Goal: Task Accomplishment & Management: Use online tool/utility

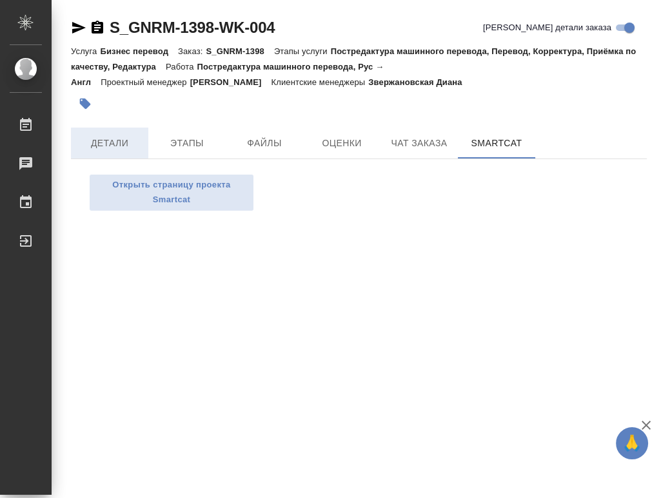
click at [117, 147] on span "Детали" at bounding box center [110, 143] width 62 height 16
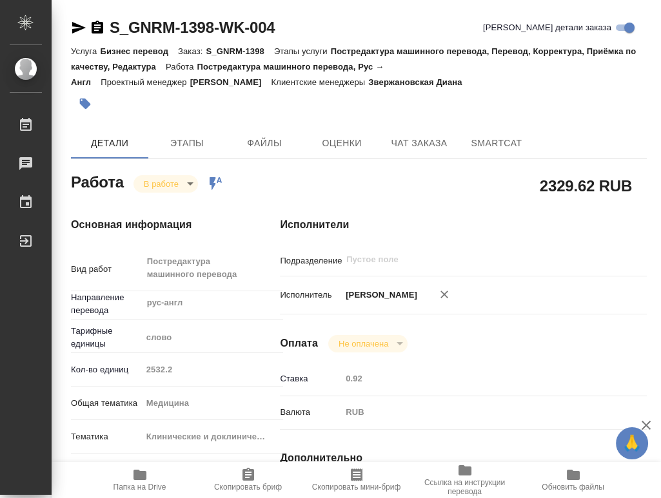
type textarea "x"
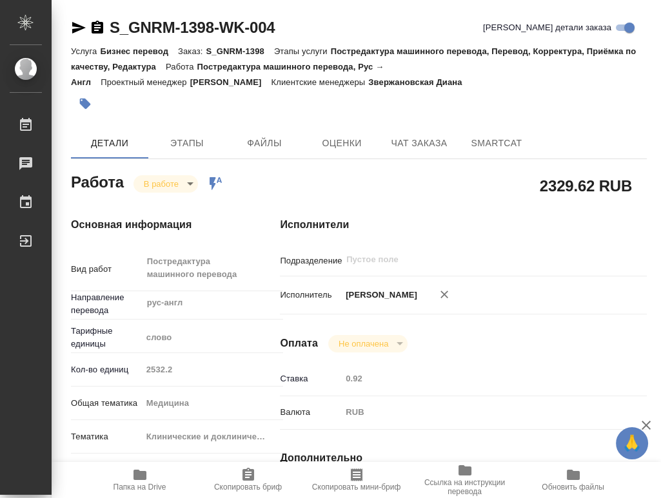
type textarea "x"
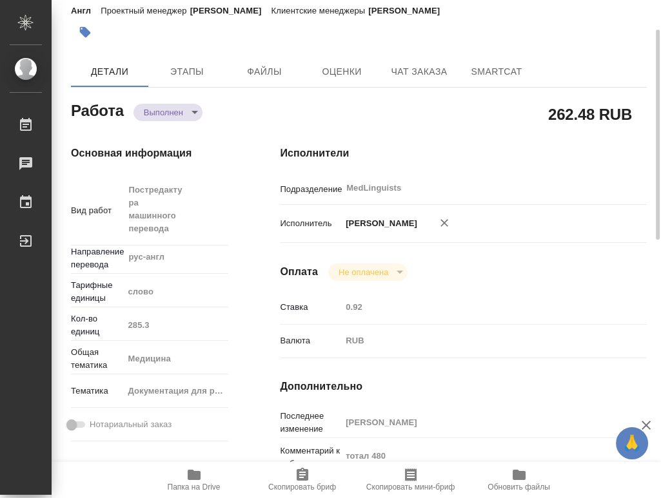
scroll to position [286, 0]
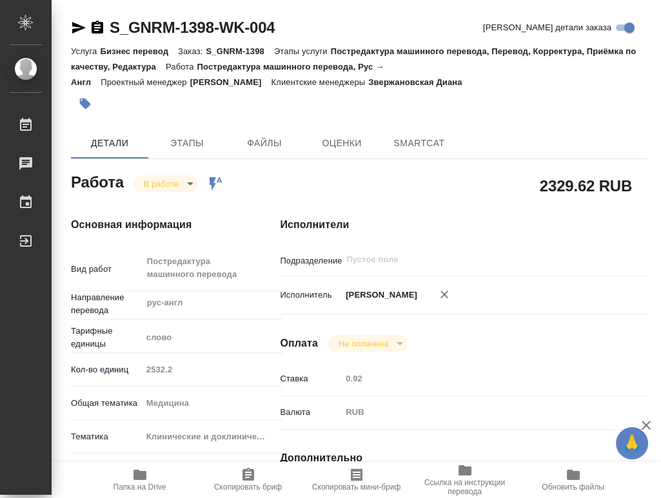
type textarea "x"
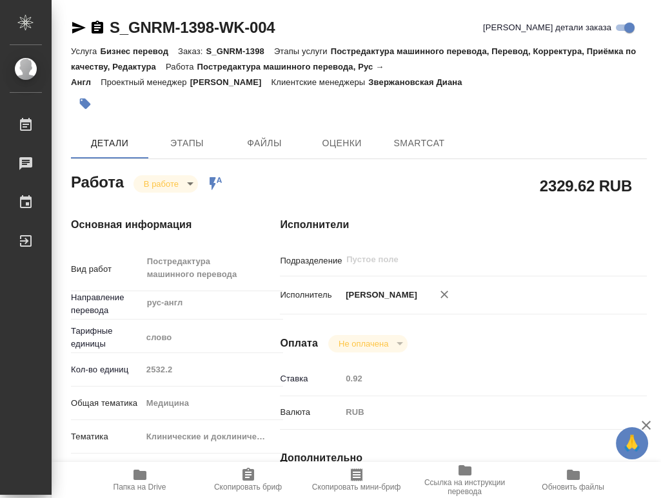
type textarea "x"
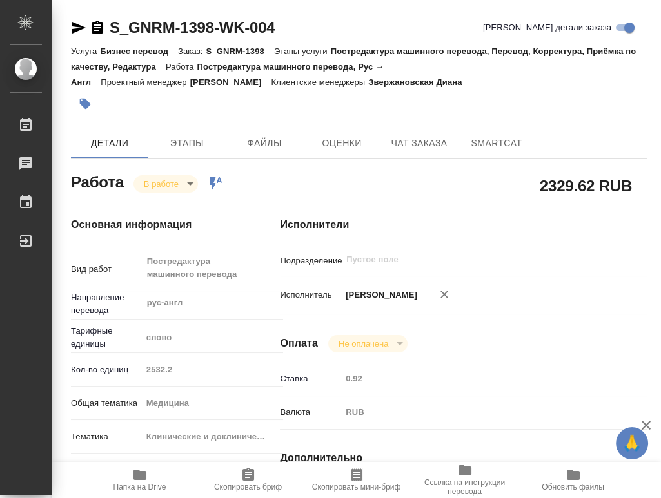
type textarea "x"
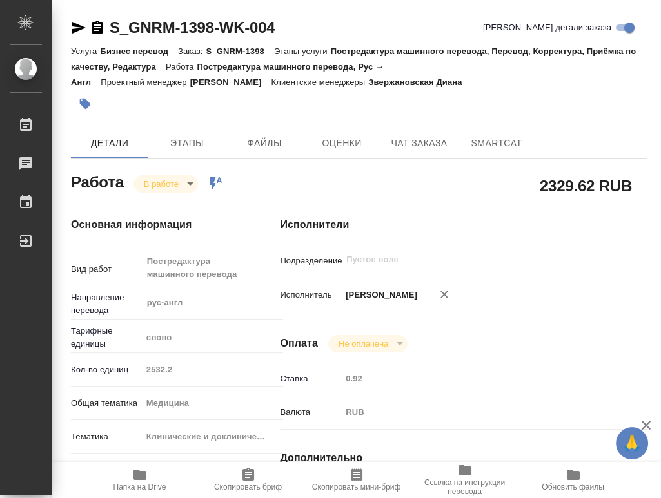
type textarea "x"
